Goal: Task Accomplishment & Management: Manage account settings

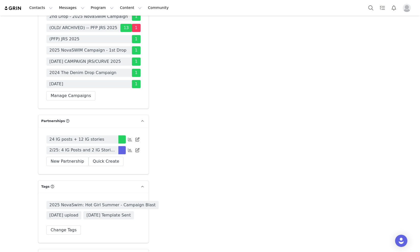
scroll to position [1435, 0]
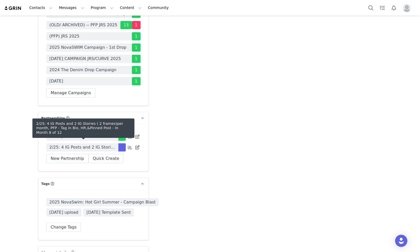
drag, startPoint x: 90, startPoint y: 138, endPoint x: 216, endPoint y: 183, distance: 133.7
click at [90, 144] on span "2/25: 4 IG Posts and 2 IG Stories ( 2 frames)per month, PFP - Tag in Bio, HR,&P…" at bounding box center [83, 147] width 66 height 6
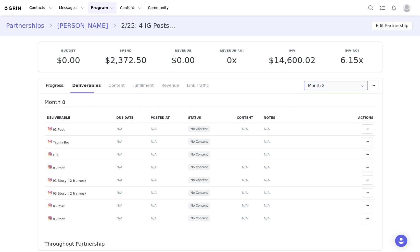
drag, startPoint x: 339, startPoint y: 85, endPoint x: 343, endPoint y: 92, distance: 8.5
click at [339, 85] on input "Month 8" at bounding box center [336, 85] width 64 height 9
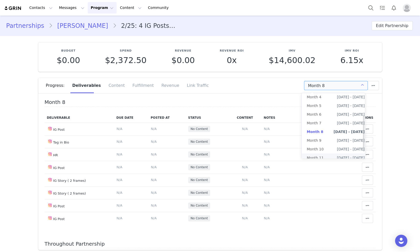
scroll to position [51, 0]
click at [336, 153] on li "All Months" at bounding box center [336, 157] width 68 height 9
type input "All"
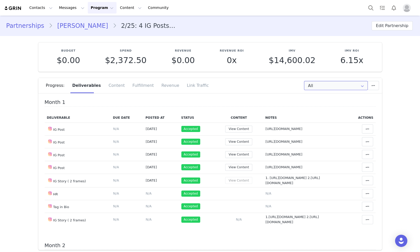
click at [340, 85] on input "All" at bounding box center [336, 85] width 64 height 9
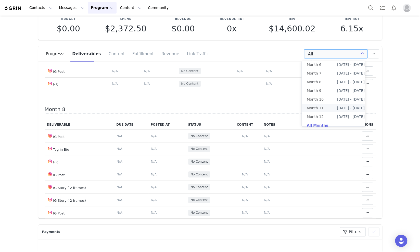
scroll to position [957, 0]
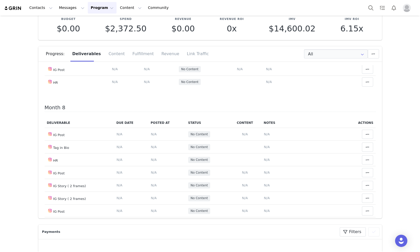
scroll to position [925, 0]
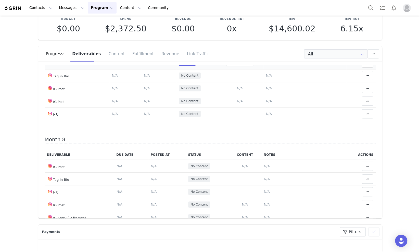
click at [362, 67] on button at bounding box center [367, 62] width 11 height 9
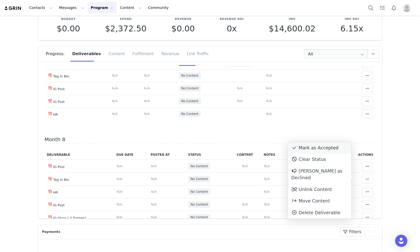
click at [321, 153] on div "Mark as Accepted" at bounding box center [319, 148] width 63 height 12
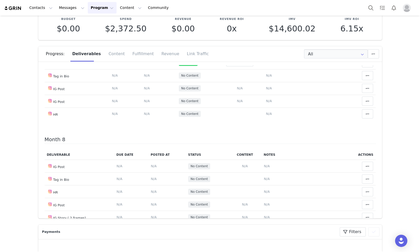
click at [266, 39] on span "N/A" at bounding box center [269, 37] width 6 height 4
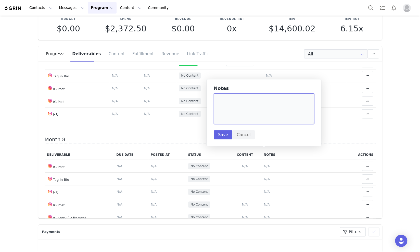
paste textarea "https://static-resources.creatoriq.com/instagram-stories/videos/372835585499179…"
type textarea "https://static-resources.creatoriq.com/instagram-stories/videos/372835585499179…"
click at [218, 135] on button "Save" at bounding box center [223, 134] width 19 height 9
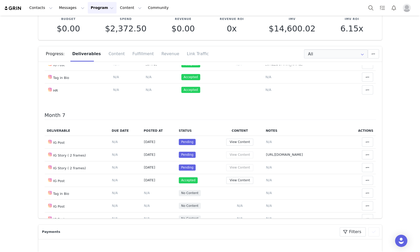
scroll to position [797, 0]
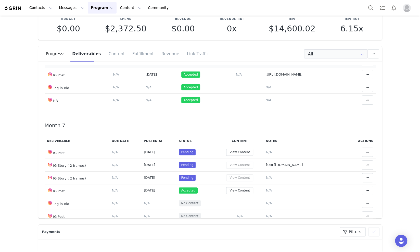
click at [303, 64] on span "https://static-resources.creatoriq.com/instagram-stories/videos/372835585499179…" at bounding box center [284, 62] width 37 height 4
type textarea "https://static-resources.creatoriq.com/instagram-stories/videos/372835585499179…"
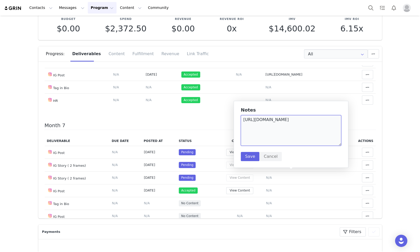
drag, startPoint x: 327, startPoint y: 133, endPoint x: 240, endPoint y: 116, distance: 89.0
click at [238, 117] on div "Notes https://static-resources.creatoriq.com/instagram-stories/videos/372835585…" at bounding box center [291, 134] width 115 height 67
click at [370, 122] on div "Month 1 Deliverable Due Date Posted At Status Content Notes Actions IG Post Del…" at bounding box center [210, 141] width 344 height 153
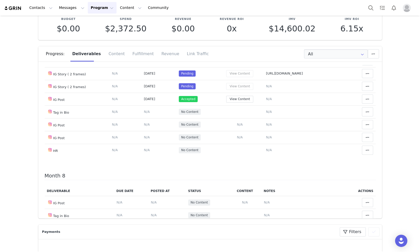
scroll to position [893, 0]
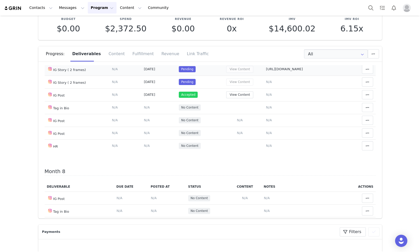
click at [296, 71] on span "https://static-resources.creatoriq.com/instagram-stories/videos/372835585499179…" at bounding box center [284, 69] width 37 height 4
type textarea "https://static-resources.creatoriq.com/instagram-stories/videos/372835585499179…"
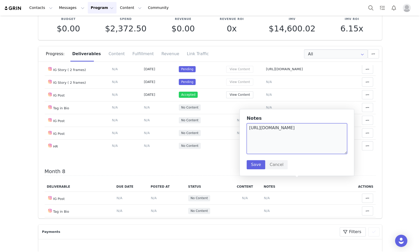
drag, startPoint x: 332, startPoint y: 141, endPoint x: 244, endPoint y: 127, distance: 88.9
click at [244, 127] on div "Notes https://static-resources.creatoriq.com/instagram-stories/videos/372835585…" at bounding box center [297, 142] width 115 height 67
drag, startPoint x: 255, startPoint y: 162, endPoint x: 346, endPoint y: 176, distance: 92.4
click at [255, 163] on button "Save" at bounding box center [256, 164] width 19 height 9
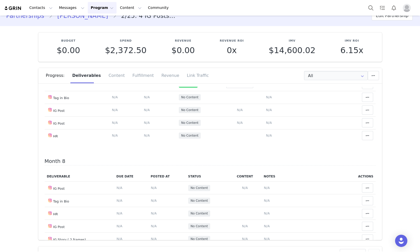
scroll to position [0, 0]
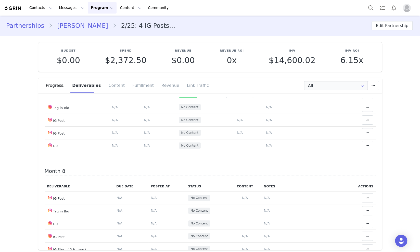
click at [74, 24] on link "Lorita Maloku" at bounding box center [83, 25] width 60 height 9
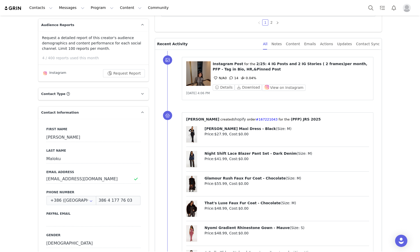
scroll to position [32, 0]
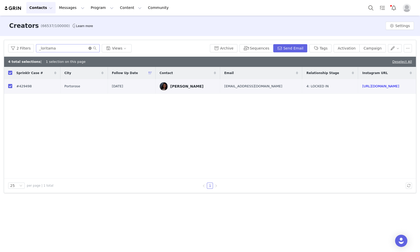
drag, startPoint x: 89, startPoint y: 49, endPoint x: 80, endPoint y: 49, distance: 8.4
click at [89, 49] on icon "icon: close-circle" at bounding box center [90, 48] width 3 height 3
click at [63, 50] on input "text" at bounding box center [68, 48] width 64 height 8
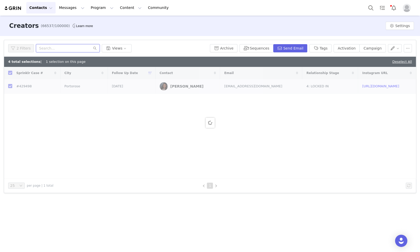
paste input "marlenp_"
type input "marlenp_"
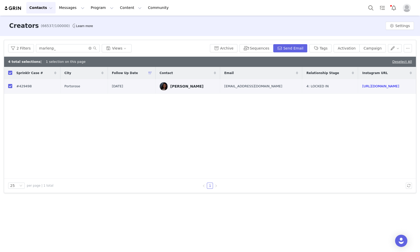
checkbox input "false"
click at [11, 86] on input "checkbox" at bounding box center [10, 86] width 4 height 4
checkbox input "true"
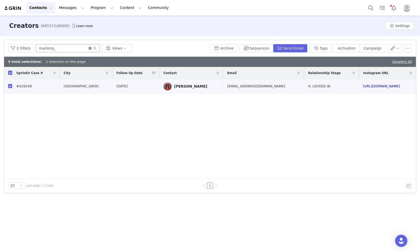
click at [89, 47] on icon "icon: close-circle" at bounding box center [90, 48] width 3 height 3
click at [68, 47] on input "text" at bounding box center [68, 48] width 64 height 8
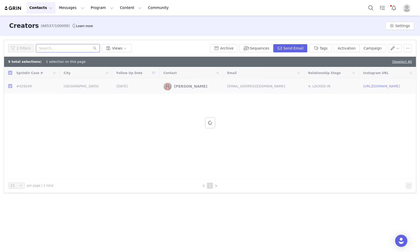
paste input "dessimanii"
type input "dessimanii"
checkbox input "false"
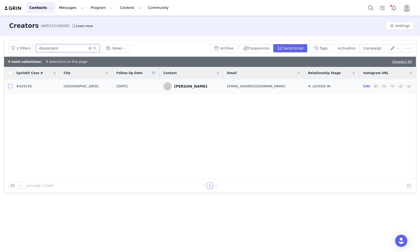
type input "dessimanii"
click at [10, 86] on input "checkbox" at bounding box center [10, 86] width 4 height 4
checkbox input "true"
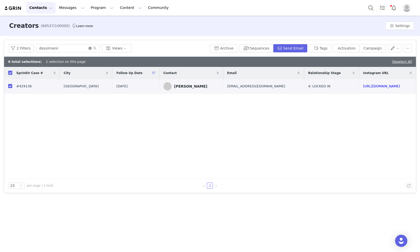
click at [89, 49] on icon "icon: close-circle" at bounding box center [90, 48] width 3 height 3
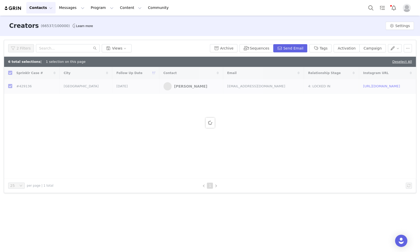
checkbox input "false"
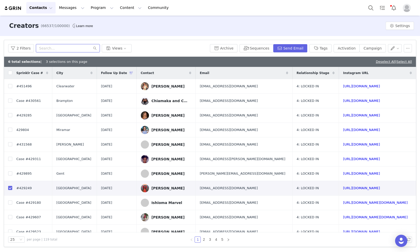
click at [53, 49] on input "text" at bounding box center [68, 48] width 64 height 8
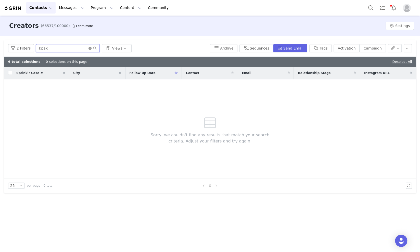
type input "kpax"
click at [89, 48] on icon "icon: close-circle" at bounding box center [90, 48] width 3 height 3
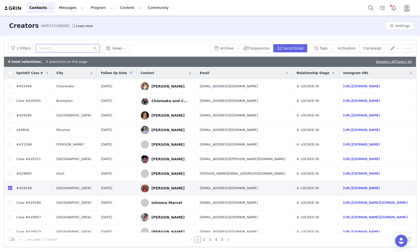
click at [48, 47] on input "text" at bounding box center [68, 48] width 64 height 8
paste input "linasaraaaa"
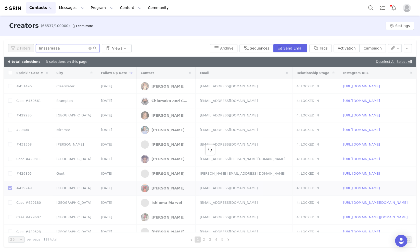
type input "linasaraaaa"
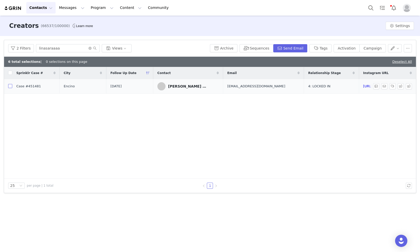
click at [9, 87] on input "checkbox" at bounding box center [10, 86] width 4 height 4
checkbox input "true"
click at [89, 48] on icon "icon: close-circle" at bounding box center [90, 48] width 3 height 3
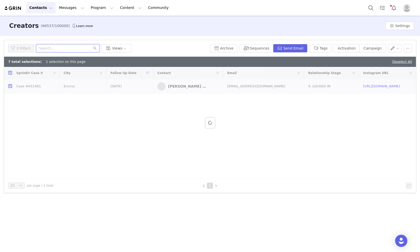
paste input "kaltrina.pepaj"
type input "kaltrina.pepaj"
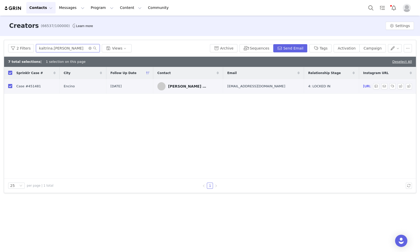
checkbox input "false"
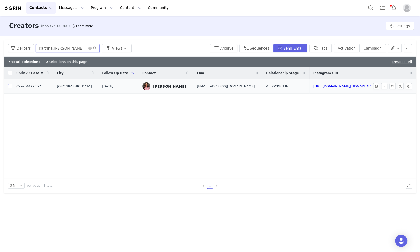
type input "kaltrina.pepaj"
click at [11, 86] on input "checkbox" at bounding box center [10, 86] width 4 height 4
checkbox input "true"
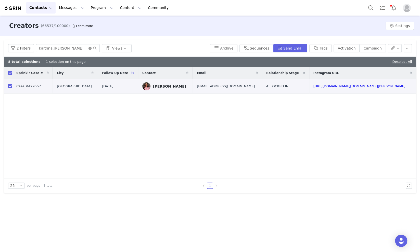
click at [89, 49] on icon "icon: close-circle" at bounding box center [90, 48] width 3 height 3
click at [63, 47] on input "text" at bounding box center [68, 48] width 64 height 8
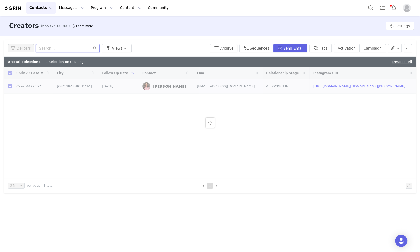
checkbox input "false"
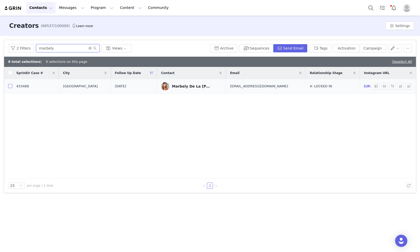
type input "marbely"
click at [11, 88] on input "checkbox" at bounding box center [10, 86] width 4 height 4
checkbox input "true"
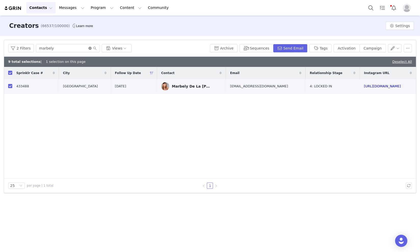
click at [89, 48] on icon "icon: close-circle" at bounding box center [90, 48] width 3 height 3
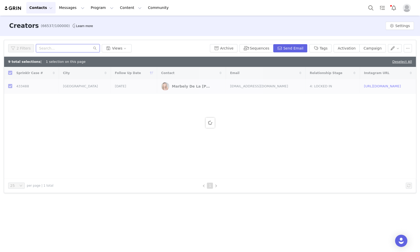
click at [64, 51] on input "text" at bounding box center [68, 48] width 64 height 8
type input "ana sist"
click at [89, 48] on icon "icon: close-circle" at bounding box center [90, 48] width 3 height 3
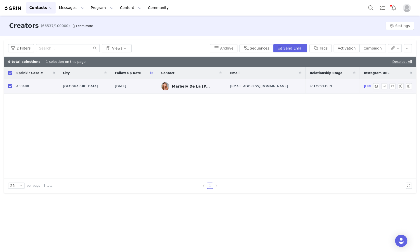
click at [11, 86] on input "checkbox" at bounding box center [10, 86] width 4 height 4
checkbox input "false"
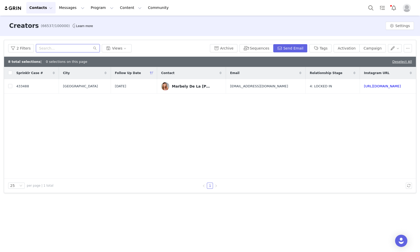
click at [67, 50] on input "text" at bounding box center [68, 48] width 64 height 8
type input "ana"
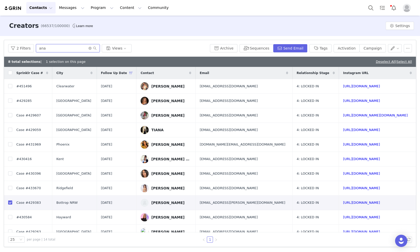
checkbox input "false"
checkbox input "true"
click at [66, 48] on input "ana" at bounding box center [68, 48] width 64 height 8
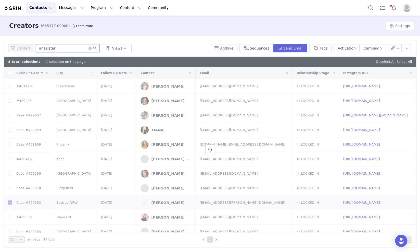
type input "anasister"
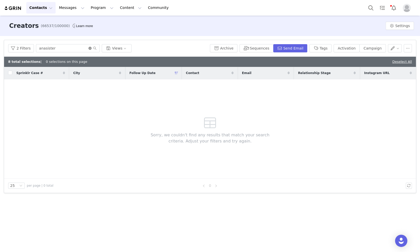
click at [89, 48] on icon "icon: close-circle" at bounding box center [90, 48] width 3 height 3
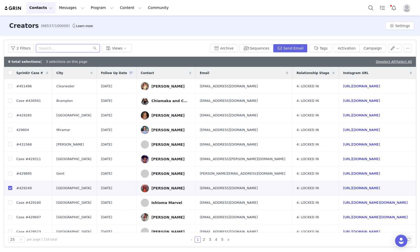
click at [68, 49] on input "text" at bounding box center [68, 48] width 64 height 8
type input "ana"
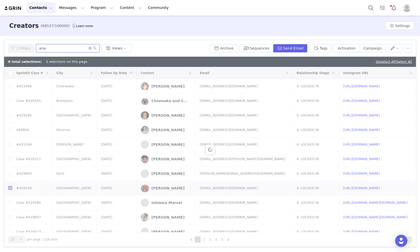
checkbox input "false"
checkbox input "true"
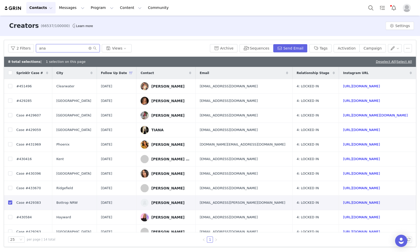
type input "ana"
click at [89, 48] on icon "icon: close-circle" at bounding box center [90, 48] width 3 height 3
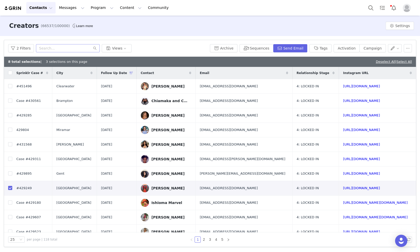
checkbox input "true"
checkbox input "false"
click at [76, 48] on input "text" at bounding box center [68, 48] width 64 height 8
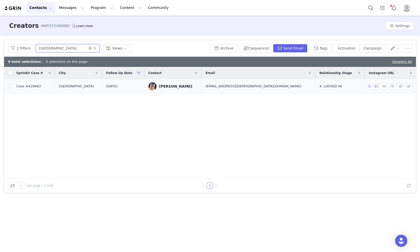
type input "paris"
click at [89, 48] on icon "icon: close-circle" at bounding box center [90, 48] width 3 height 3
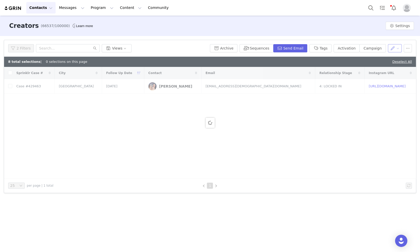
click at [397, 47] on button "button" at bounding box center [395, 48] width 14 height 8
click at [376, 67] on span "Set Custom Property" at bounding box center [382, 67] width 37 height 6
click at [380, 70] on div "Choose Custom Property" at bounding box center [368, 67] width 50 height 8
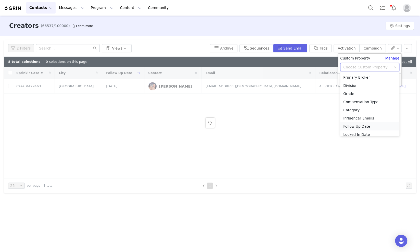
click at [366, 123] on li "Follow Up Date" at bounding box center [369, 126] width 59 height 8
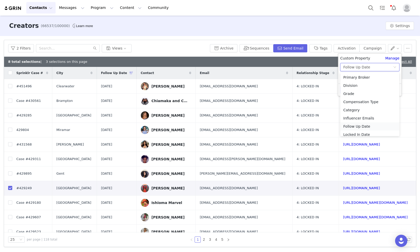
scroll to position [3, 0]
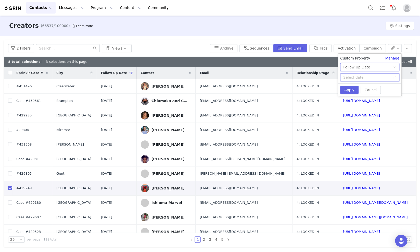
click at [380, 78] on input at bounding box center [369, 77] width 59 height 8
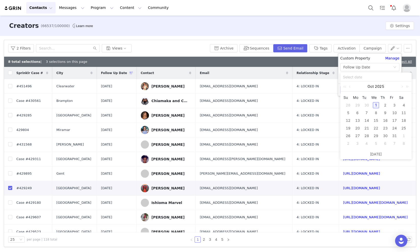
click at [376, 106] on div "1" at bounding box center [376, 105] width 6 height 6
type input "2025-10-01"
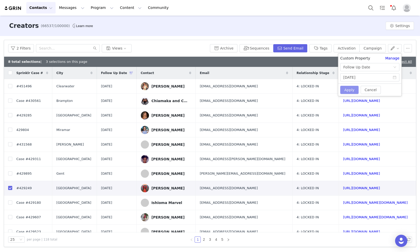
click at [351, 88] on button "Apply" at bounding box center [349, 90] width 18 height 8
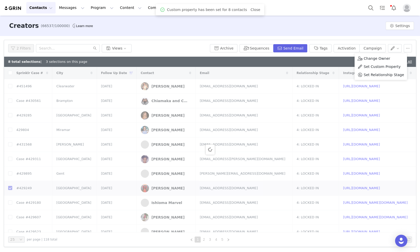
checkbox input "false"
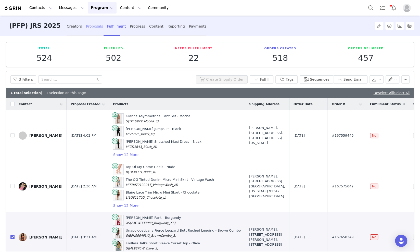
click at [86, 29] on div "Proposals" at bounding box center [94, 27] width 17 height 14
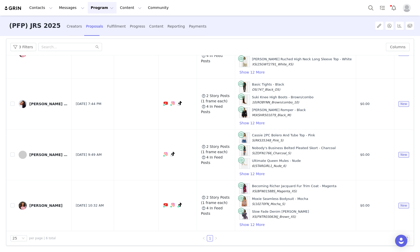
scroll to position [33, 0]
click at [387, 151] on button "button" at bounding box center [390, 154] width 6 height 6
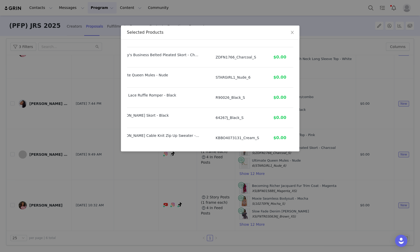
scroll to position [0, 27]
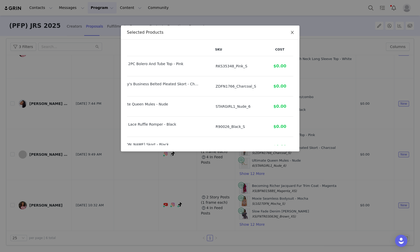
click at [294, 30] on span "Close" at bounding box center [292, 33] width 14 height 14
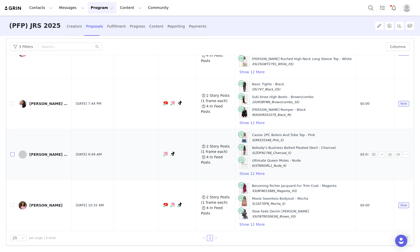
click at [11, 152] on input "checkbox" at bounding box center [12, 154] width 4 height 4
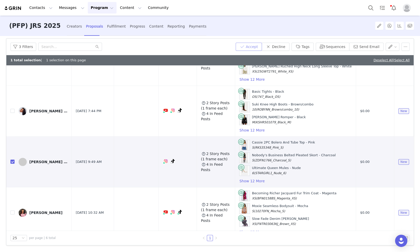
click at [255, 44] on button "Accept" at bounding box center [249, 47] width 27 height 8
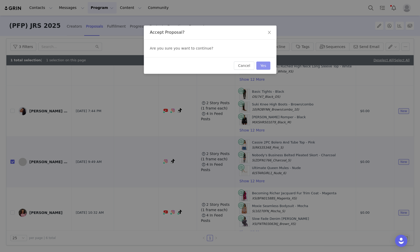
click at [264, 63] on button "Yes" at bounding box center [263, 65] width 14 height 8
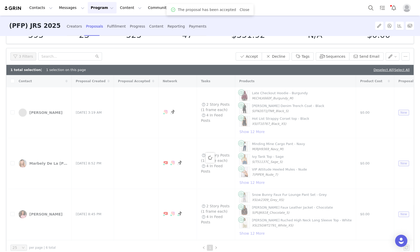
scroll to position [33, 0]
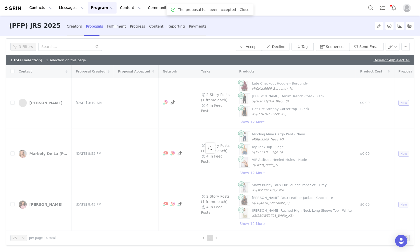
checkbox input "false"
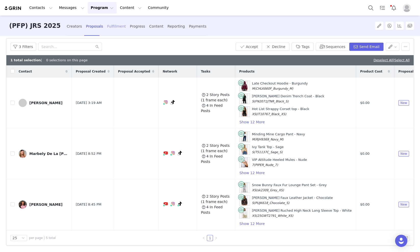
click at [107, 23] on div "Fulfillment" at bounding box center [116, 27] width 19 height 14
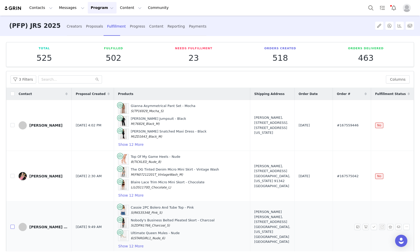
drag, startPoint x: 11, startPoint y: 226, endPoint x: 14, endPoint y: 224, distance: 2.9
click at [11, 226] on input "checkbox" at bounding box center [12, 227] width 4 height 4
checkbox input "true"
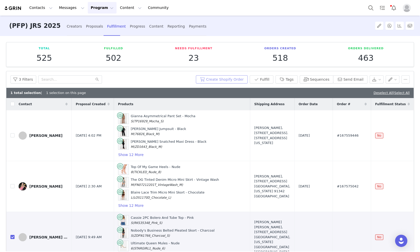
click at [224, 79] on button "Create Shopify Order" at bounding box center [222, 79] width 52 height 8
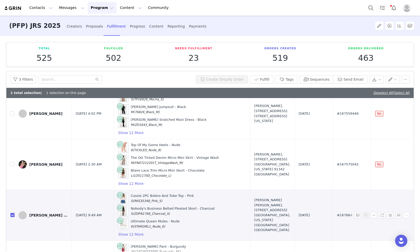
scroll to position [32, 0]
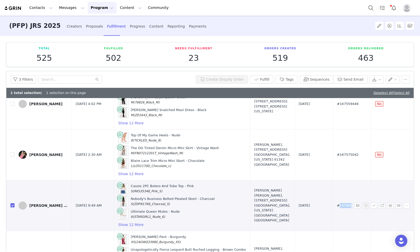
drag, startPoint x: 325, startPoint y: 200, endPoint x: 305, endPoint y: 206, distance: 21.1
click at [333, 206] on td "#167664447" at bounding box center [352, 205] width 38 height 51
copy span "167664447"
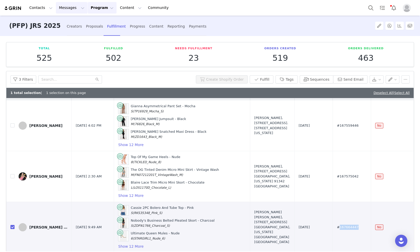
scroll to position [0, 0]
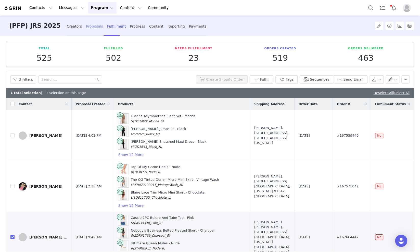
click at [86, 26] on div "Proposals" at bounding box center [94, 27] width 17 height 14
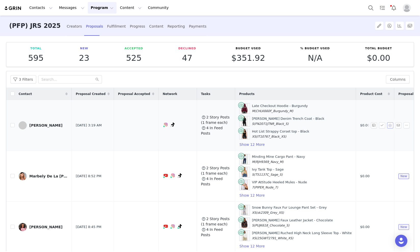
click at [387, 125] on button "button" at bounding box center [390, 125] width 6 height 6
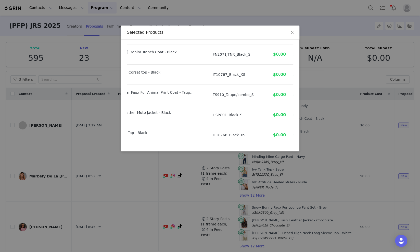
scroll to position [32, 44]
click at [291, 32] on icon "icon: close" at bounding box center [292, 32] width 4 height 4
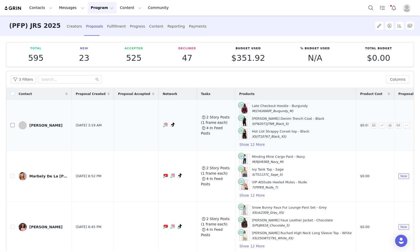
click at [10, 127] on input "checkbox" at bounding box center [12, 125] width 4 height 4
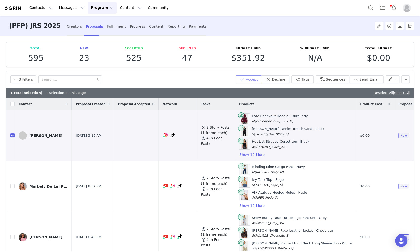
click at [249, 78] on button "Accept" at bounding box center [249, 79] width 27 height 8
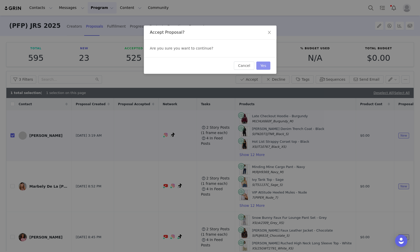
click at [267, 64] on button "Yes" at bounding box center [263, 65] width 14 height 8
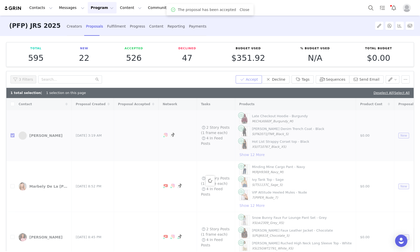
checkbox input "false"
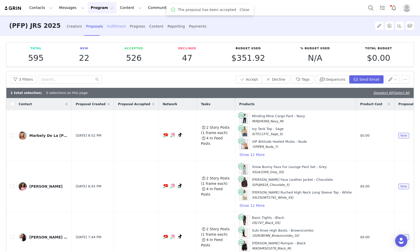
click at [108, 26] on div "Fulfillment" at bounding box center [116, 27] width 19 height 14
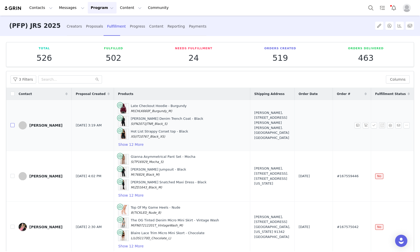
click at [12, 124] on input "checkbox" at bounding box center [12, 125] width 4 height 4
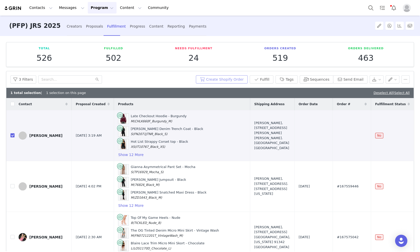
click at [232, 81] on button "Create Shopify Order" at bounding box center [222, 79] width 52 height 8
click at [13, 135] on input "checkbox" at bounding box center [12, 135] width 4 height 4
checkbox input "false"
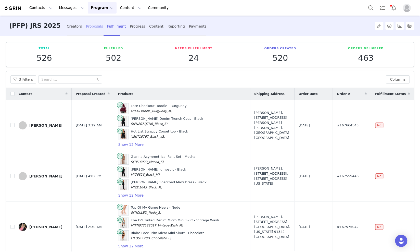
click at [86, 27] on div "Proposals" at bounding box center [94, 27] width 17 height 14
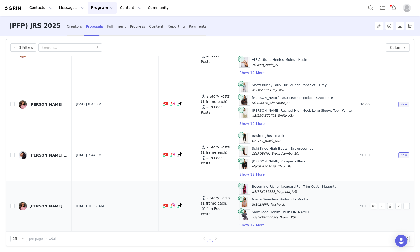
scroll to position [33, 0]
click at [387, 202] on button "button" at bounding box center [390, 205] width 6 height 6
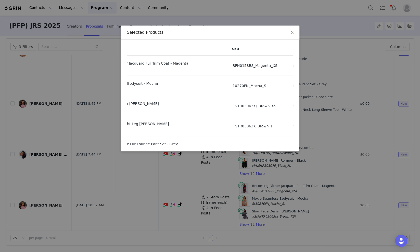
scroll to position [0, 45]
click at [290, 31] on span "Close" at bounding box center [292, 33] width 14 height 14
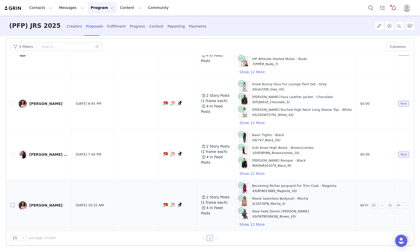
click at [13, 203] on input "checkbox" at bounding box center [12, 205] width 4 height 4
checkbox input "true"
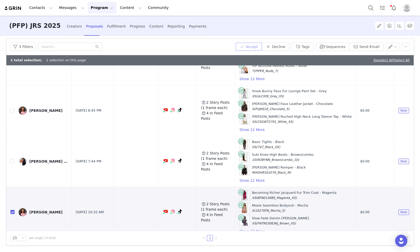
click at [252, 44] on button "Accept" at bounding box center [249, 47] width 27 height 8
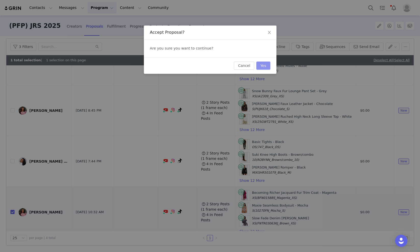
click at [267, 64] on button "Yes" at bounding box center [263, 65] width 14 height 8
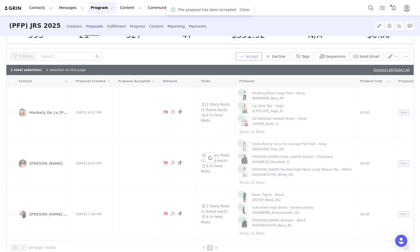
scroll to position [33, 0]
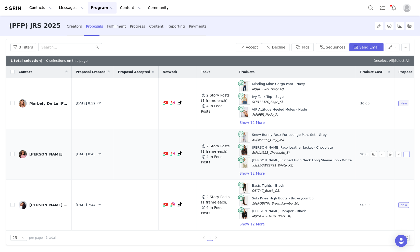
click at [404, 155] on button "button" at bounding box center [407, 154] width 6 height 6
click at [384, 178] on span "Delete" at bounding box center [387, 179] width 12 height 6
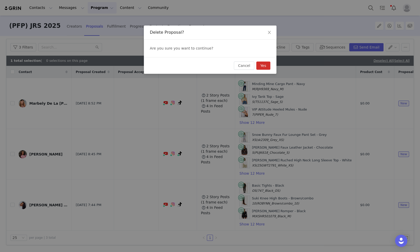
click at [263, 66] on button "Yes" at bounding box center [263, 65] width 14 height 8
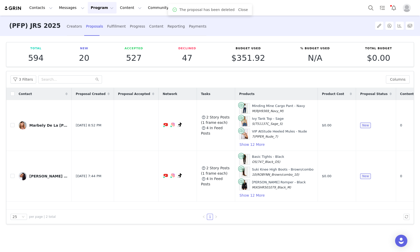
scroll to position [0, 0]
click at [107, 26] on div "Fulfillment" at bounding box center [116, 27] width 19 height 14
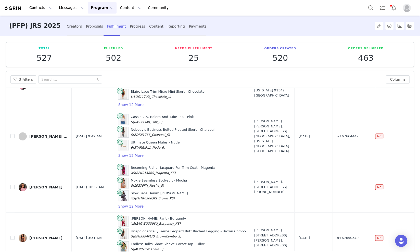
scroll to position [144, 0]
drag, startPoint x: 14, startPoint y: 182, endPoint x: 22, endPoint y: 181, distance: 9.0
click at [13, 185] on input "checkbox" at bounding box center [12, 187] width 4 height 4
checkbox input "true"
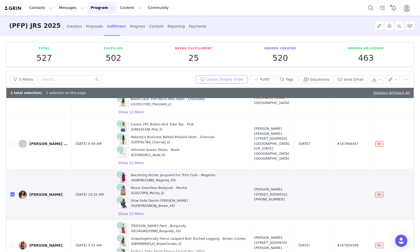
click at [218, 82] on button "Create Shopify Order" at bounding box center [222, 79] width 52 height 8
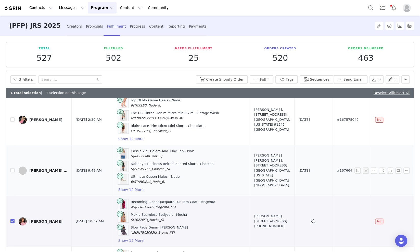
scroll to position [127, 0]
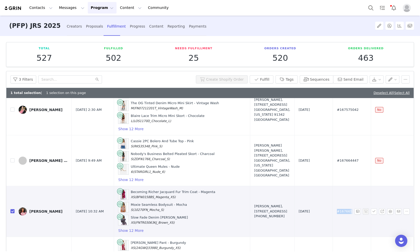
drag, startPoint x: 324, startPoint y: 210, endPoint x: 301, endPoint y: 210, distance: 22.7
click at [333, 210] on td "#167665315" at bounding box center [352, 211] width 38 height 51
copy span "#167665315"
click at [86, 27] on div "Proposals" at bounding box center [94, 27] width 17 height 14
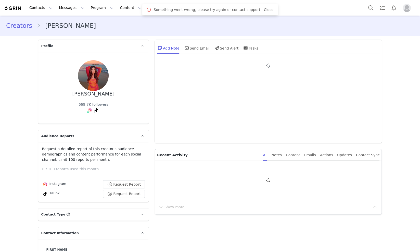
type input "+1 ([GEOGRAPHIC_DATA])"
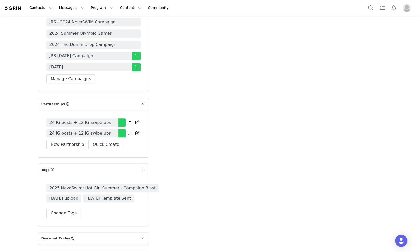
scroll to position [1563, 0]
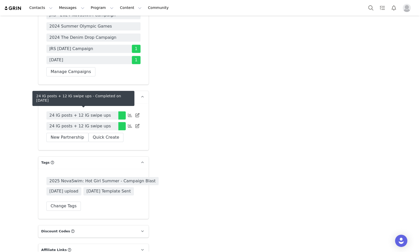
click at [101, 122] on link "24 IG posts + 12 IG swipe ups" at bounding box center [82, 126] width 72 height 8
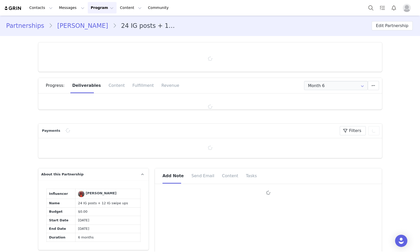
type input "+1 ([GEOGRAPHIC_DATA])"
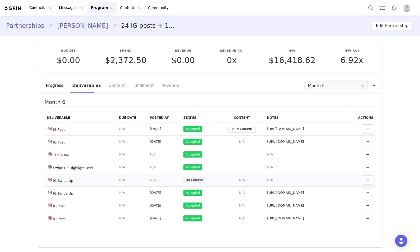
click at [267, 180] on span "N/A" at bounding box center [270, 180] width 6 height 4
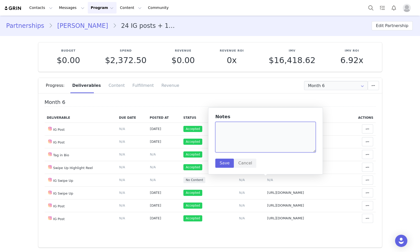
click at [260, 143] on textarea at bounding box center [265, 137] width 101 height 31
paste textarea "https://static-resources.creatoriq.com/instagram-stories/videos/372889515406252…"
type textarea "https://static-resources.creatoriq.com/instagram-stories/videos/372889515406252…"
drag, startPoint x: 224, startPoint y: 163, endPoint x: 322, endPoint y: 178, distance: 99.6
click at [227, 163] on button "Save" at bounding box center [224, 162] width 19 height 9
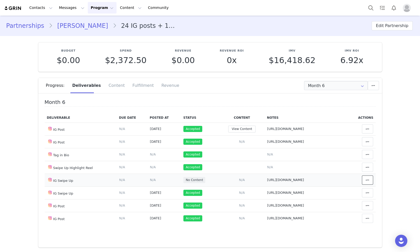
click at [364, 182] on button at bounding box center [367, 179] width 11 height 9
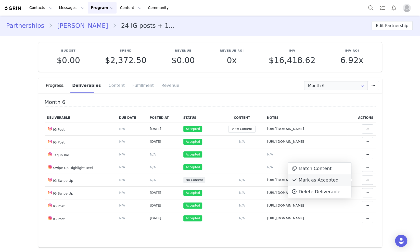
click at [329, 179] on div "Mark as Accepted" at bounding box center [319, 180] width 63 height 12
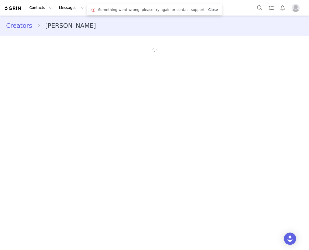
click at [208, 8] on link "Close" at bounding box center [213, 10] width 10 height 4
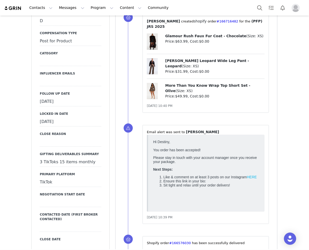
scroll to position [606, 0]
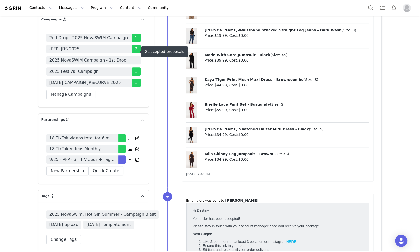
scroll to position [1435, 0]
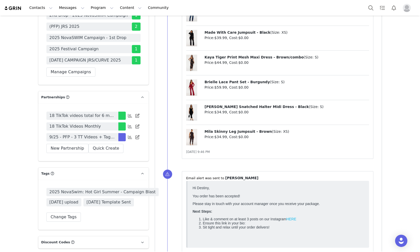
click at [93, 134] on span "9/25 - PFP - 3 TT Videos + Tag in Bio + TT Playlist" at bounding box center [83, 137] width 66 height 6
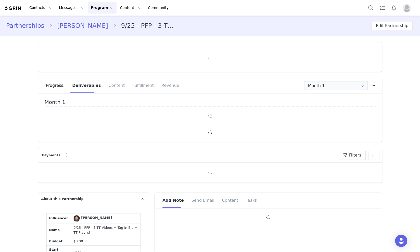
type input "+1 ([GEOGRAPHIC_DATA])"
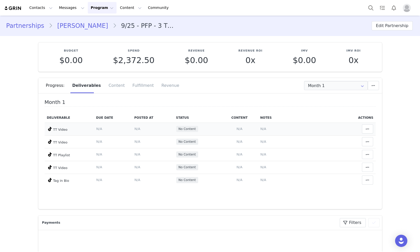
click at [258, 131] on td "Notes Save Cancel N/A" at bounding box center [299, 128] width 83 height 13
click at [261, 128] on span "N/A" at bounding box center [264, 129] width 6 height 4
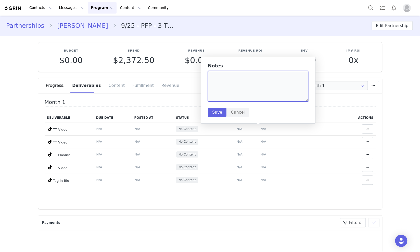
click at [248, 94] on textarea at bounding box center [258, 86] width 101 height 31
paste textarea "[URL][DOMAIN_NAME]"
type textarea "[URL][DOMAIN_NAME]"
click at [219, 113] on button "Save" at bounding box center [217, 112] width 19 height 9
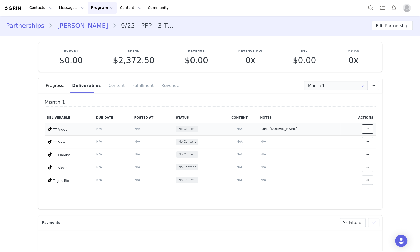
click at [366, 128] on icon at bounding box center [368, 129] width 4 height 4
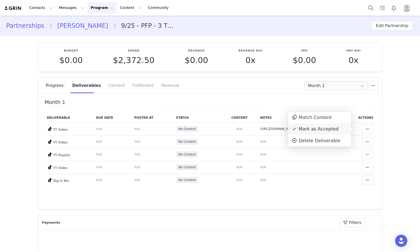
click at [329, 128] on div "Mark as Accepted" at bounding box center [319, 129] width 63 height 12
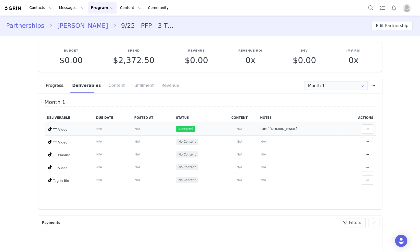
click at [134, 129] on span "N/A" at bounding box center [137, 129] width 6 height 4
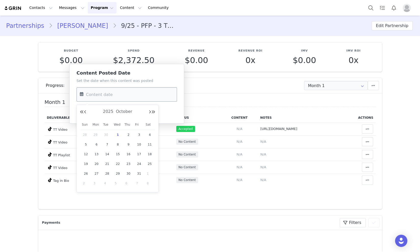
click at [94, 99] on input "text" at bounding box center [127, 94] width 101 height 14
click at [94, 133] on span "29" at bounding box center [97, 135] width 6 height 6
type input "Sep 29 2025"
click at [84, 113] on button "Save" at bounding box center [86, 112] width 19 height 9
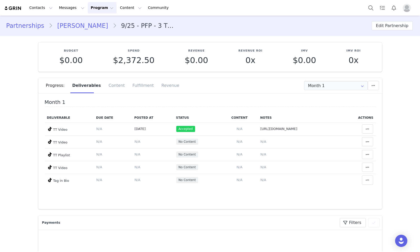
click at [84, 30] on link "Destiny Martinez" at bounding box center [83, 25] width 60 height 9
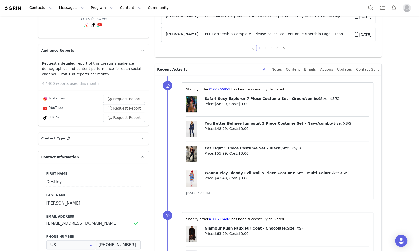
scroll to position [96, 0]
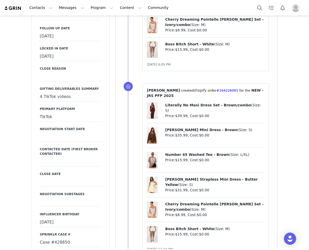
scroll to position [670, 0]
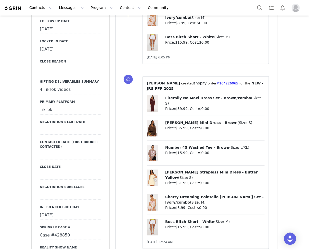
drag, startPoint x: 66, startPoint y: 204, endPoint x: 48, endPoint y: 204, distance: 17.1
click at [48, 231] on div "Case #428850" at bounding box center [70, 235] width 61 height 9
drag, startPoint x: 50, startPoint y: 203, endPoint x: 72, endPoint y: 203, distance: 22.7
click at [72, 231] on input "Case #428850" at bounding box center [70, 235] width 61 height 9
click at [60, 243] on button "Cancel" at bounding box center [62, 246] width 17 height 7
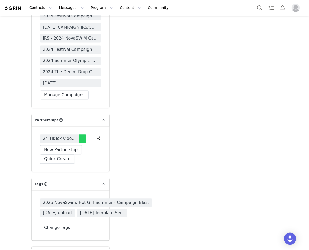
scroll to position [1531, 0]
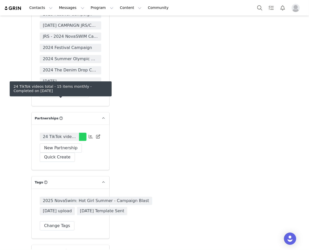
click at [64, 134] on span "24 TikTok videos total - 15 items monthly" at bounding box center [59, 137] width 33 height 6
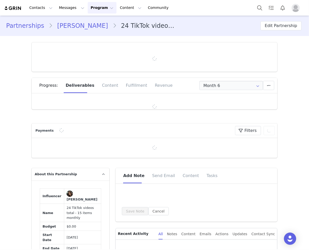
type input "+1 ([GEOGRAPHIC_DATA])"
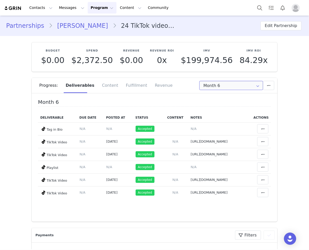
click at [221, 87] on input "Month 6" at bounding box center [232, 85] width 64 height 9
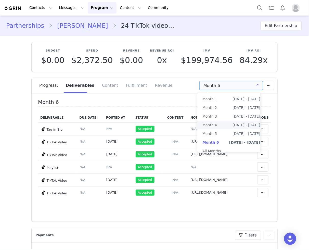
click at [69, 26] on link "[PERSON_NAME]" at bounding box center [83, 25] width 60 height 9
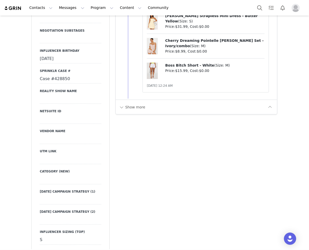
scroll to position [829, 0]
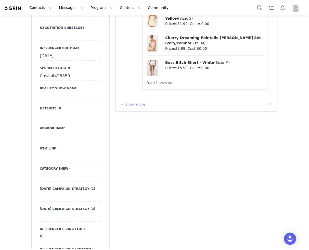
click at [124, 101] on button "Show more" at bounding box center [132, 104] width 27 height 8
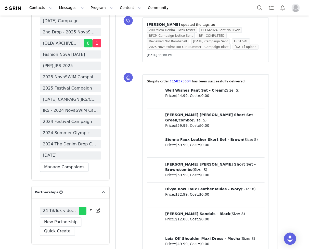
scroll to position [1467, 0]
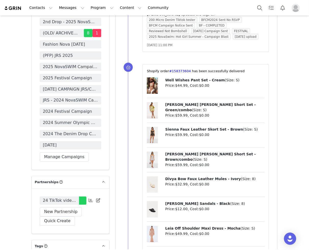
click at [63, 198] on span "24 TikTok videos total - 15 items monthly" at bounding box center [59, 201] width 33 height 6
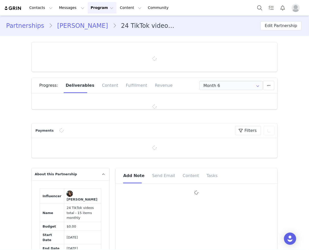
type input "+1 (United States)"
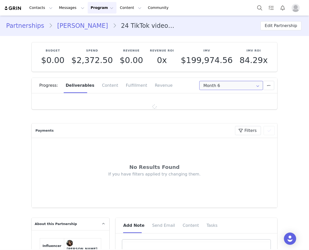
click at [232, 89] on input "Month 6" at bounding box center [232, 85] width 64 height 9
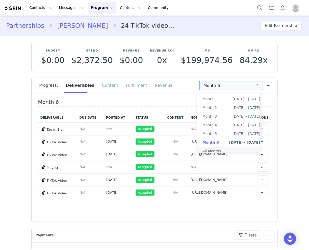
click at [233, 149] on li "All Months" at bounding box center [231, 151] width 68 height 9
type input "All"
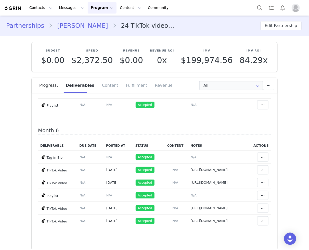
click at [78, 21] on link "Nikiya Cox" at bounding box center [83, 25] width 60 height 9
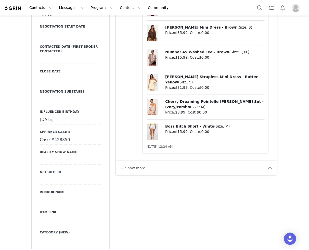
scroll to position [765, 0]
click at [121, 164] on button "Show more" at bounding box center [132, 168] width 27 height 8
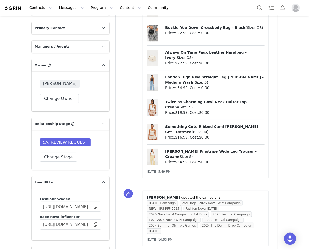
scroll to position [1148, 0]
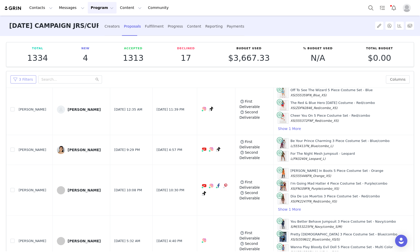
scroll to position [64, 0]
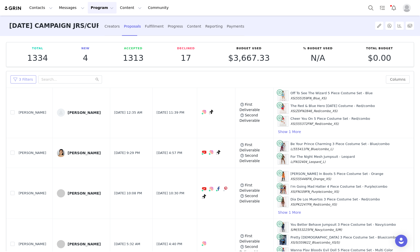
click at [26, 83] on div "3 Filters Columns" at bounding box center [210, 79] width 408 height 17
click at [26, 82] on button "3 Filters" at bounding box center [23, 79] width 26 height 8
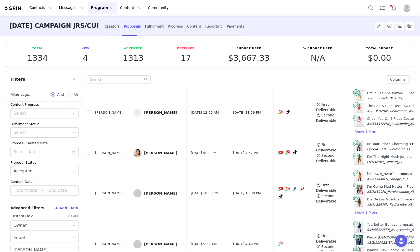
scroll to position [22, 0]
click at [45, 169] on div "Select Accepted" at bounding box center [43, 172] width 59 height 10
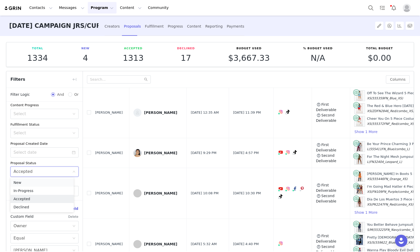
click at [36, 182] on li "New" at bounding box center [41, 182] width 63 height 8
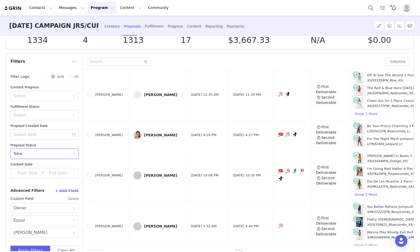
scroll to position [33, 0]
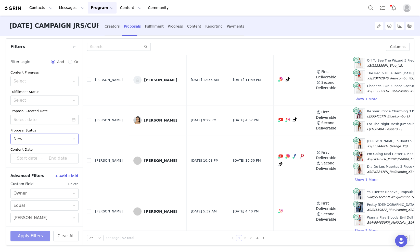
click at [32, 231] on button "Apply Filters" at bounding box center [30, 236] width 40 height 10
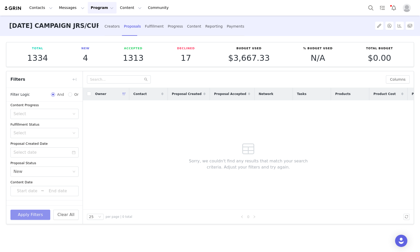
scroll to position [0, 0]
click at [73, 78] on button "button" at bounding box center [74, 79] width 8 height 8
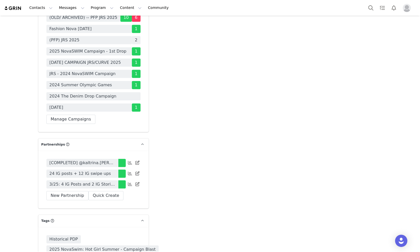
scroll to position [1467, 0]
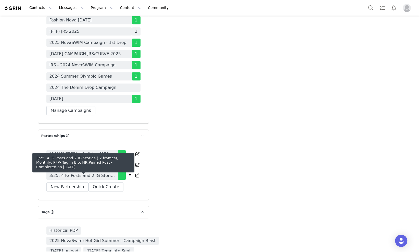
click at [106, 176] on span "3/25: 4 IG Posts and 2 IG Stories ( 2 frames), Monthly, PFP- Tag in Bio, HR,Pin…" at bounding box center [83, 175] width 66 height 6
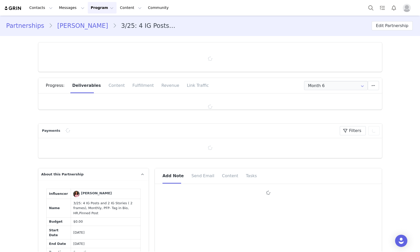
type input "+49 ([GEOGRAPHIC_DATA])"
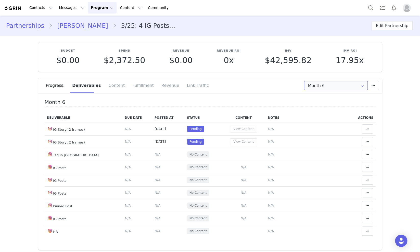
click at [333, 83] on input "Month 6" at bounding box center [336, 85] width 64 height 9
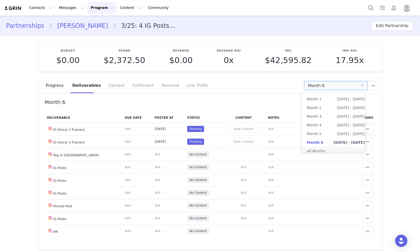
click at [316, 151] on li "All Months" at bounding box center [336, 151] width 68 height 9
type input "All"
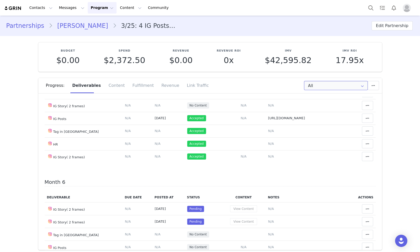
scroll to position [702, 0]
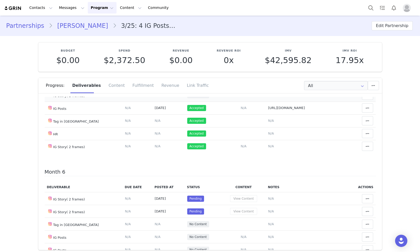
click at [268, 97] on span "N/A" at bounding box center [271, 95] width 6 height 4
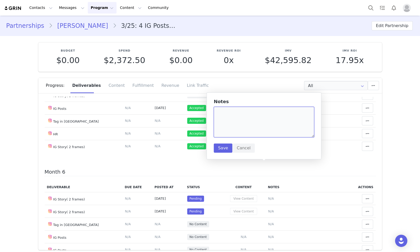
click at [250, 131] on textarea at bounding box center [264, 122] width 101 height 31
paste textarea "[URL][DOMAIN_NAME]"
type textarea "[URL][DOMAIN_NAME]"
click at [219, 147] on button "Save" at bounding box center [223, 147] width 19 height 9
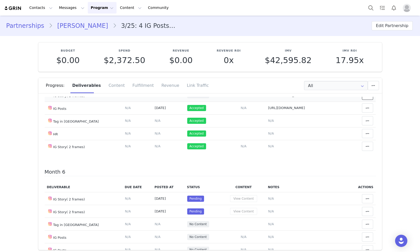
click at [365, 98] on span at bounding box center [368, 95] width 6 height 6
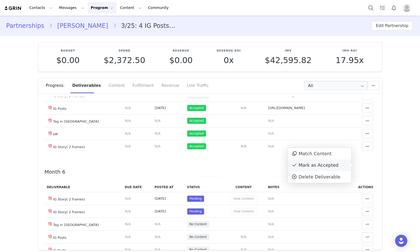
click at [323, 167] on div "Mark as Accepted" at bounding box center [319, 165] width 63 height 12
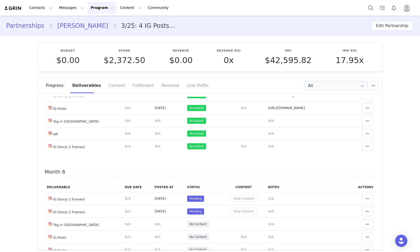
click at [365, 85] on span at bounding box center [368, 82] width 6 height 6
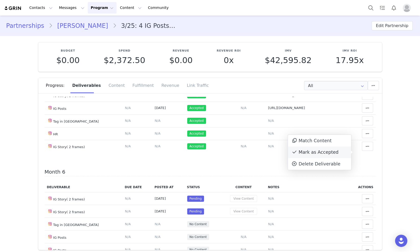
click at [322, 153] on div "Mark as Accepted" at bounding box center [319, 152] width 63 height 12
